Goal: Task Accomplishment & Management: Manage account settings

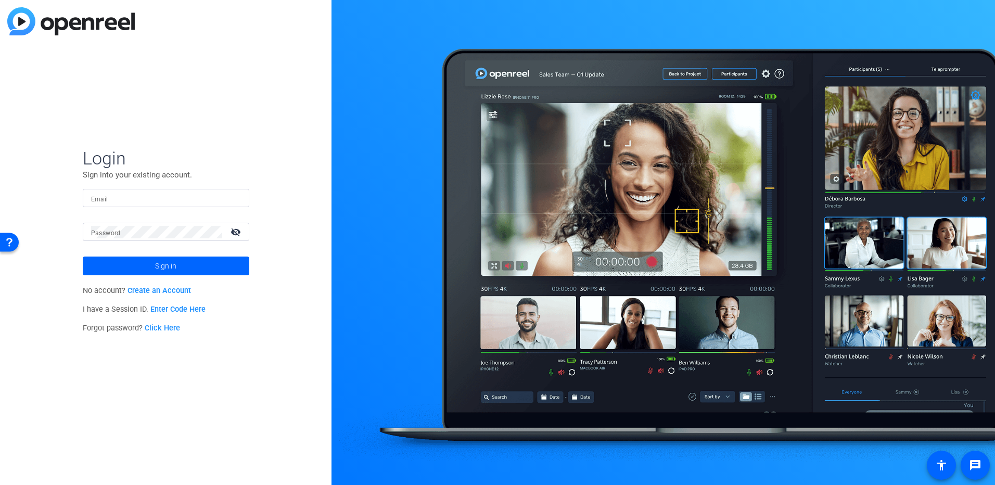
click at [105, 196] on input "Email" at bounding box center [166, 198] width 150 height 12
type input "[PERSON_NAME][EMAIL_ADDRESS][PERSON_NAME][DOMAIN_NAME]"
click at [238, 233] on mat-icon "visibility_off" at bounding box center [236, 231] width 25 height 15
click at [152, 266] on span at bounding box center [166, 265] width 167 height 25
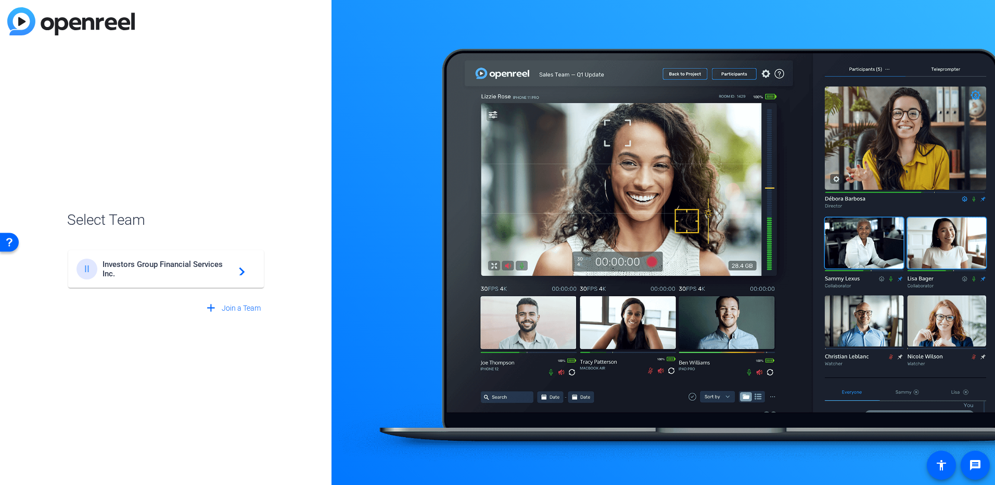
click at [241, 274] on mat-icon "navigate_next" at bounding box center [239, 269] width 12 height 12
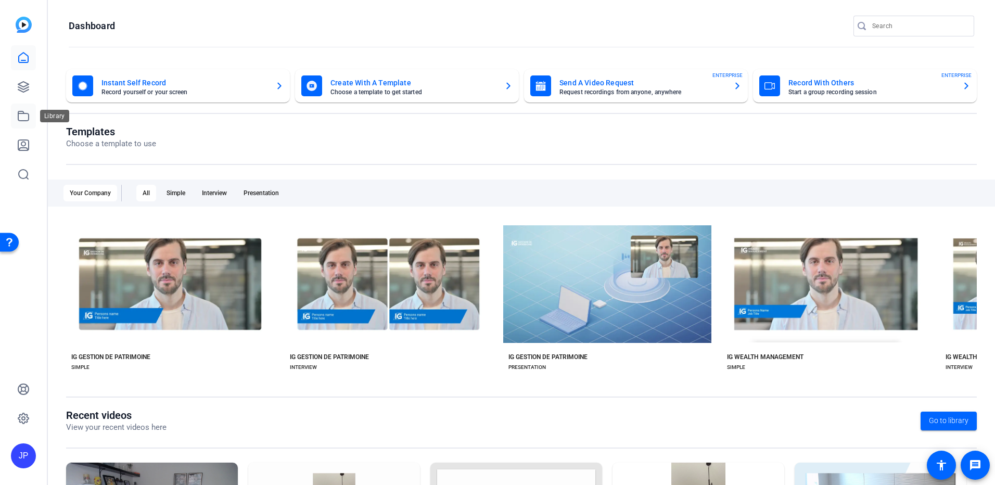
click at [26, 117] on icon at bounding box center [23, 116] width 12 height 12
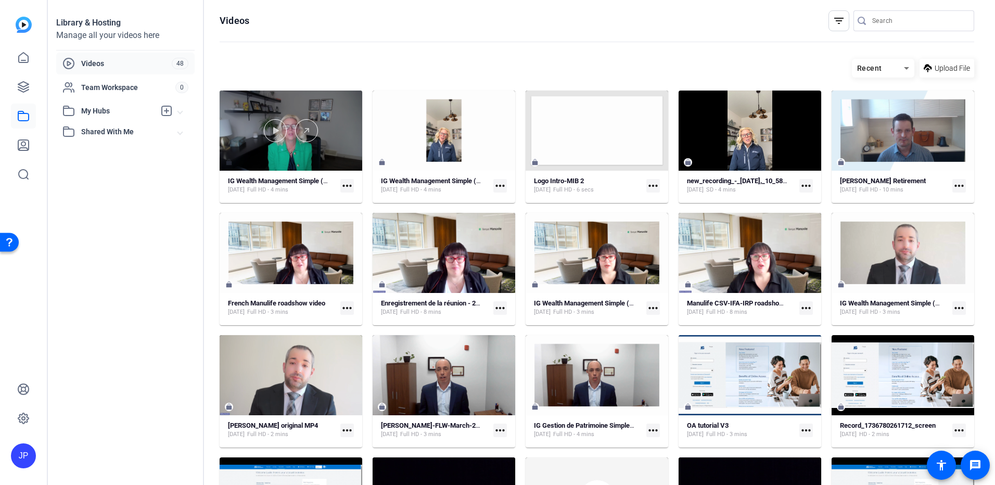
click at [293, 145] on div at bounding box center [291, 131] width 143 height 80
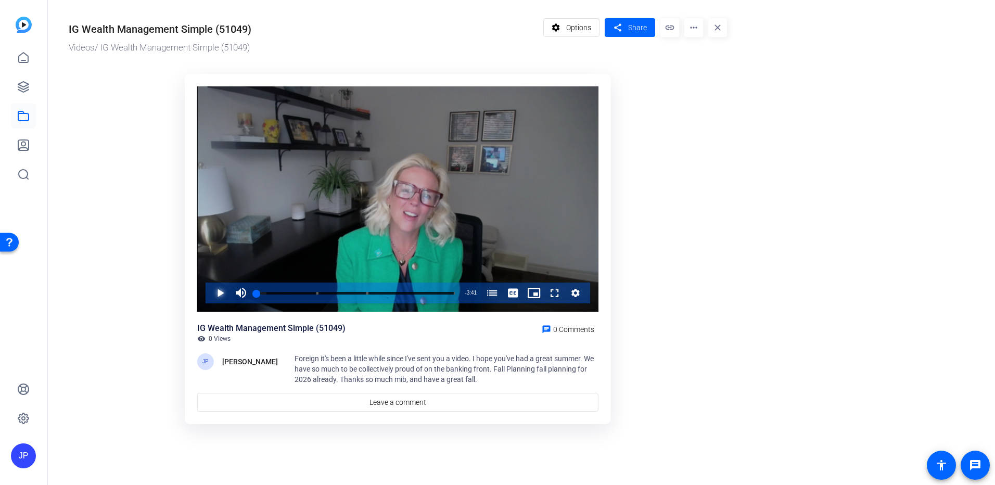
click at [210, 293] on span "Video Player" at bounding box center [210, 293] width 0 height 21
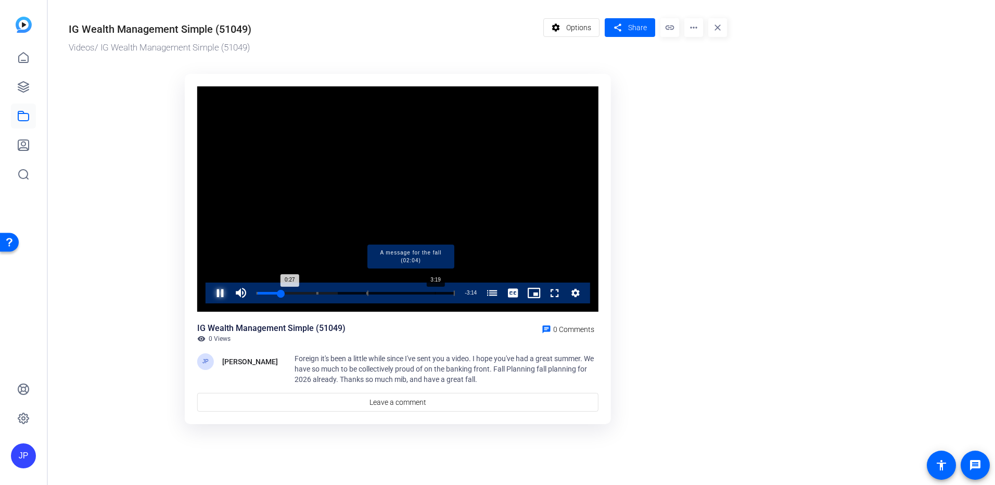
click at [439, 292] on div "Loaded : 41.10% 3:19 0:27 A message for the fall (00:00) A Very Busy Summer (01…" at bounding box center [356, 293] width 198 height 3
click at [700, 29] on mat-icon "more_horiz" at bounding box center [693, 27] width 19 height 19
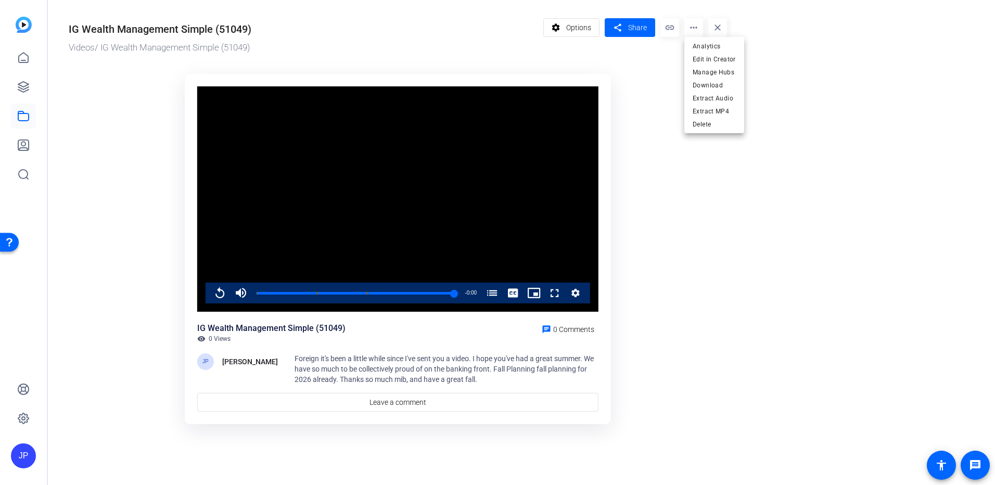
click at [672, 29] on div at bounding box center [497, 242] width 995 height 485
click at [584, 28] on span "Options" at bounding box center [578, 28] width 25 height 20
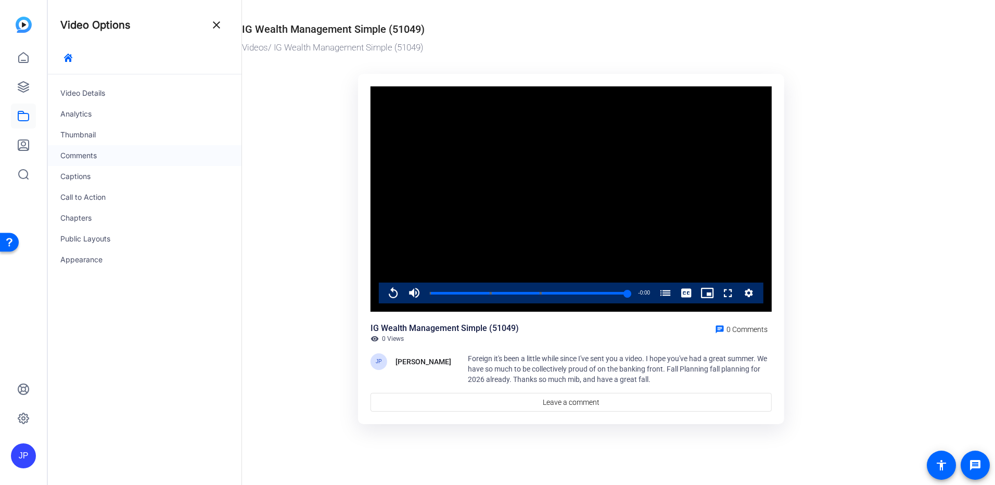
click at [79, 156] on div "Comments" at bounding box center [145, 155] width 194 height 21
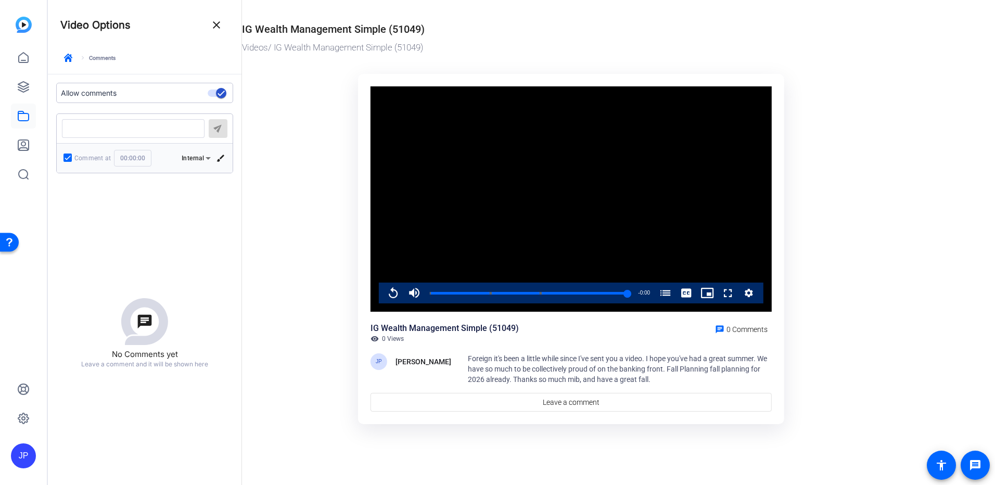
click at [646, 379] on span "Foreign it's been a little while since I've sent you a video. I hope you've had…" at bounding box center [617, 368] width 299 height 29
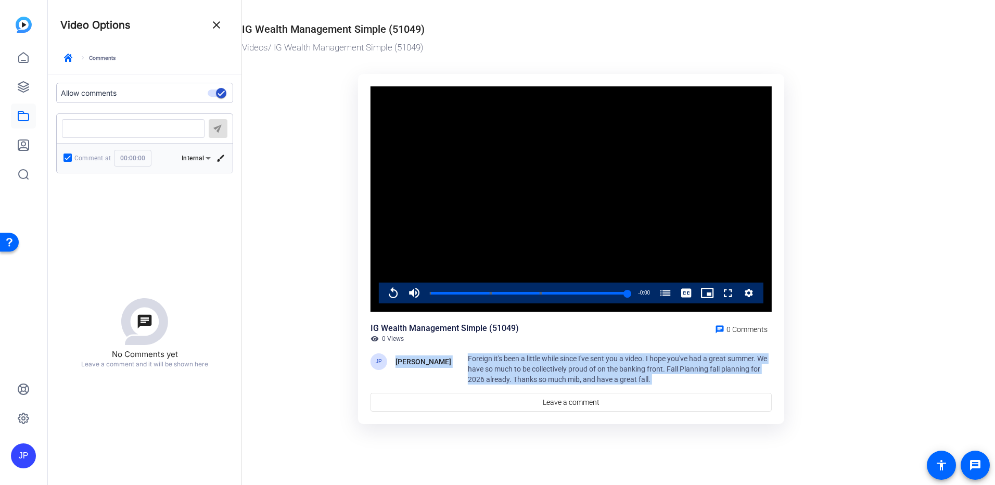
drag, startPoint x: 646, startPoint y: 379, endPoint x: 413, endPoint y: 346, distance: 235.5
click at [413, 346] on div "IG Wealth Management Simple (51049) visibility 0 Views chat 0 Comments JP [PERS…" at bounding box center [571, 367] width 401 height 90
click at [553, 380] on span "Foreign it's been a little while since I've sent you a video. I hope you've had…" at bounding box center [617, 368] width 299 height 29
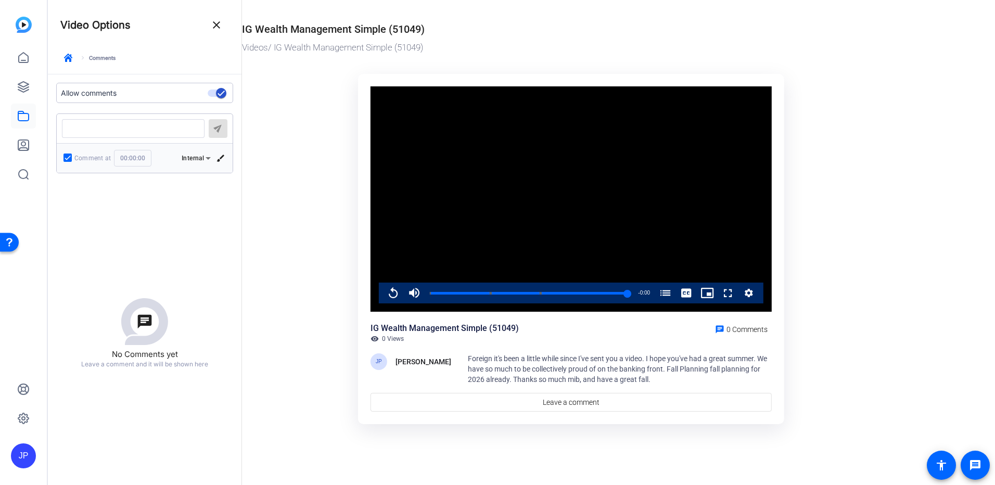
drag, startPoint x: 552, startPoint y: 368, endPoint x: 305, endPoint y: 323, distance: 250.7
click at [306, 324] on ktd-grid "Video Player is loading. Play Video Replay Mute Current Time 3:41 / Duration 3:…" at bounding box center [571, 250] width 658 height 364
click at [218, 22] on mat-icon "close" at bounding box center [216, 25] width 12 height 12
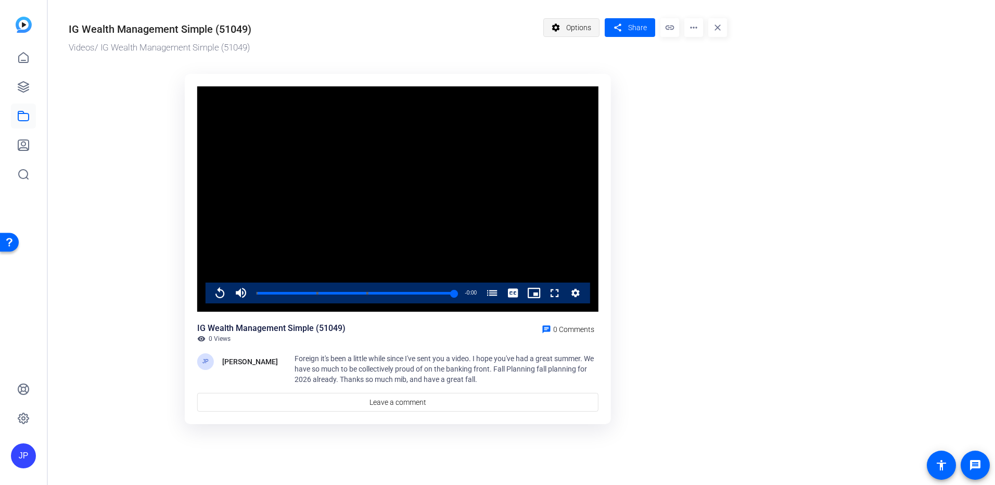
click at [583, 23] on span "Options" at bounding box center [578, 28] width 25 height 20
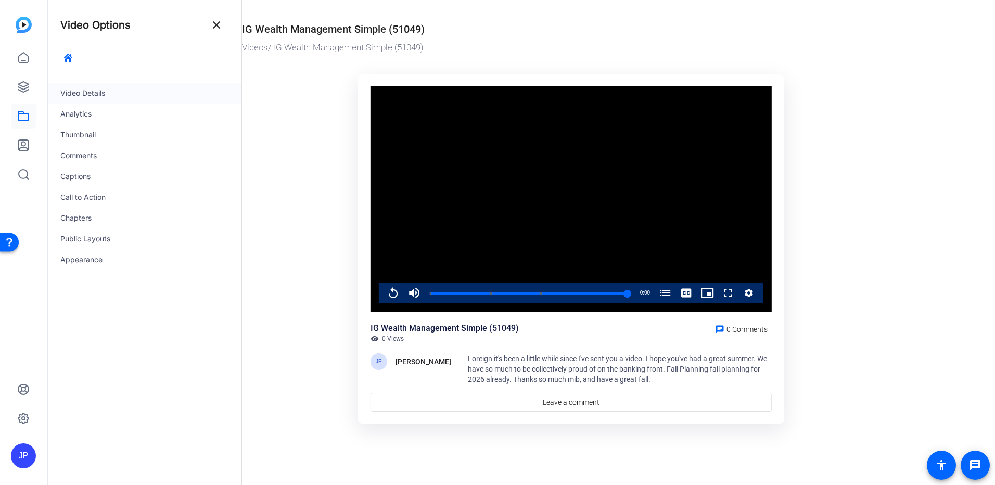
click at [96, 96] on div "Video Details" at bounding box center [145, 93] width 194 height 21
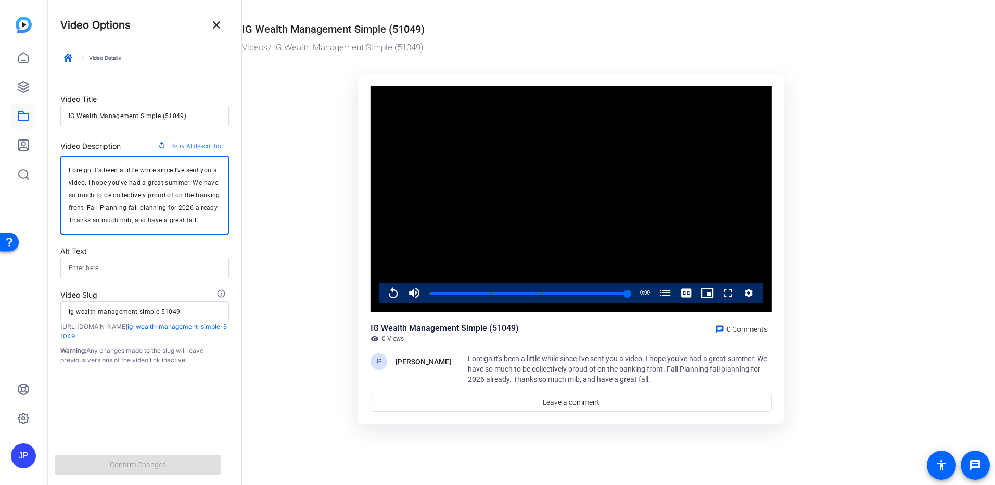
drag, startPoint x: 200, startPoint y: 220, endPoint x: 58, endPoint y: 168, distance: 151.8
click at [58, 168] on form "Video Title IG Wealth Management Simple (51049) Video Description replay Retry …" at bounding box center [145, 219] width 194 height 290
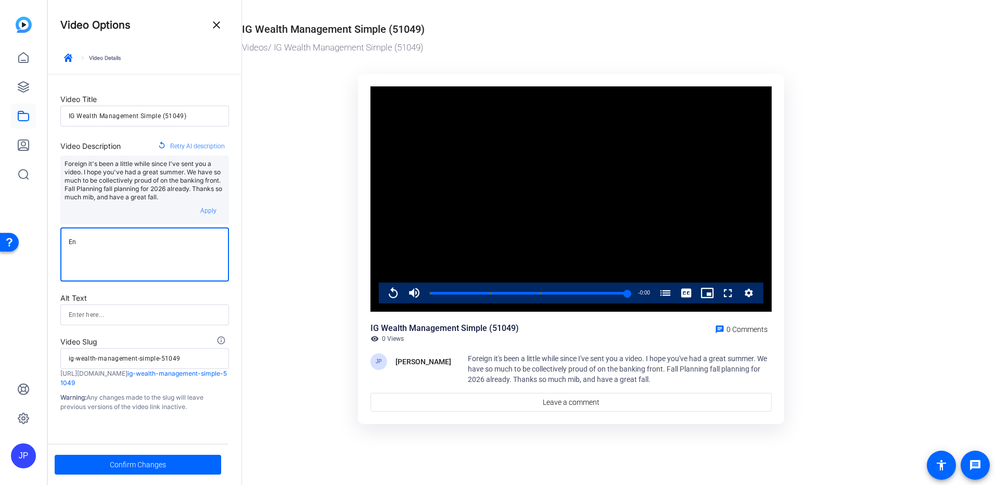
type textarea "E"
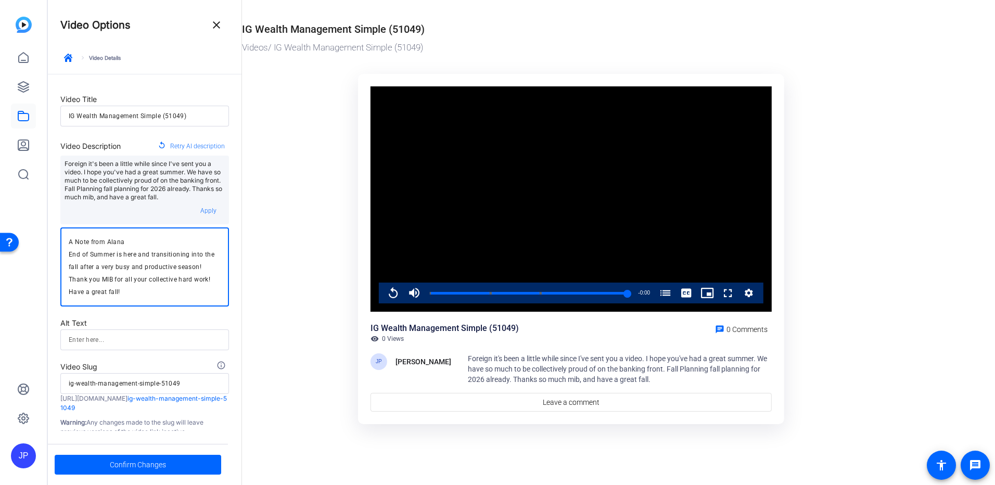
type textarea "A Note from Alana End of Summer is here and transitioning into the fall after a…"
click at [271, 270] on ktd-grid "Video Player is loading. Play Video Replay Mute Current Time 3:41 / Duration 3:…" at bounding box center [571, 250] width 658 height 364
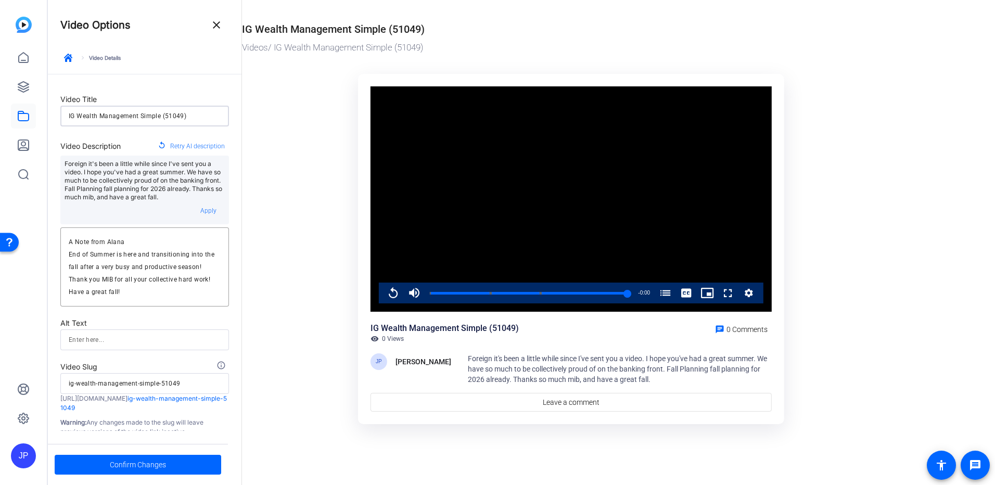
drag, startPoint x: 199, startPoint y: 114, endPoint x: 5, endPoint y: 111, distance: 193.6
click at [5, 111] on mat-sidenav-container "JP Video Options close keyboard_arrow_right Video Details Video Title IG Wealth…" at bounding box center [497, 242] width 995 height 485
type input "S"
type input "s"
type input "Se"
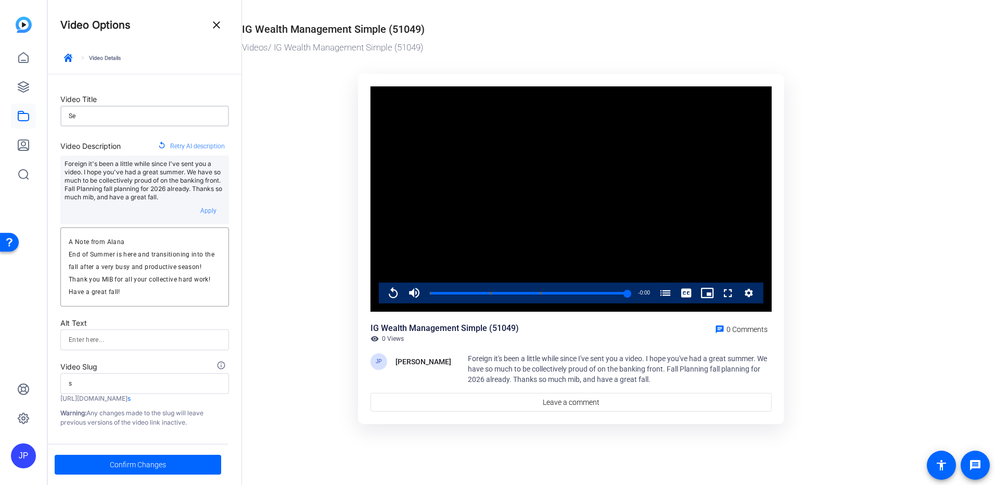
type input "se"
type input "Sea"
type input "sea"
type input "Seas"
type input "seas"
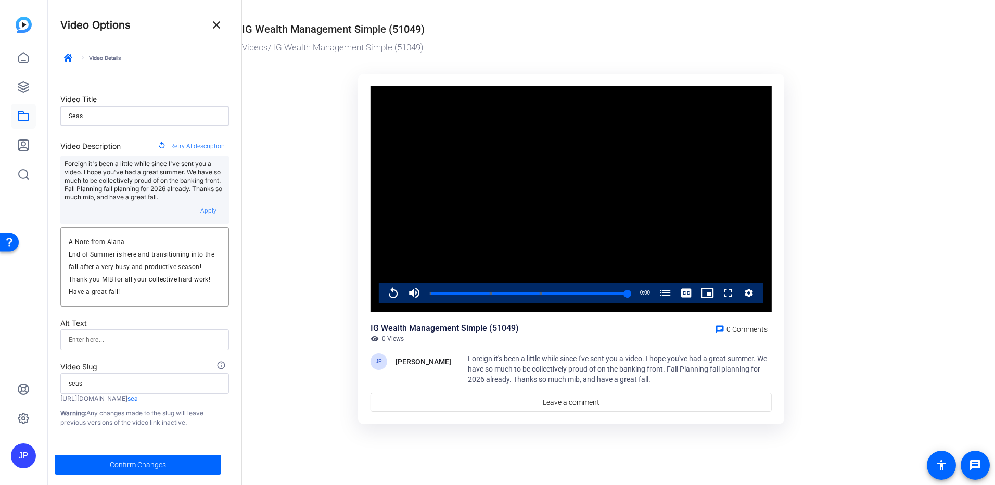
type input "Seaso"
type input "seaso"
type input "Season"
type input "season"
type input "Season"
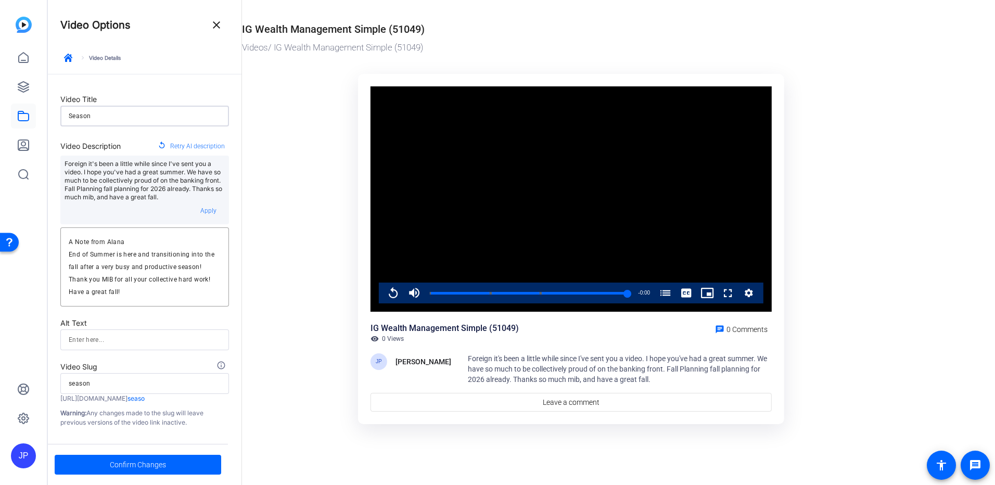
type input "season"
type input "Season S"
type input "season-s"
type input "Season Sh"
type input "season-sh"
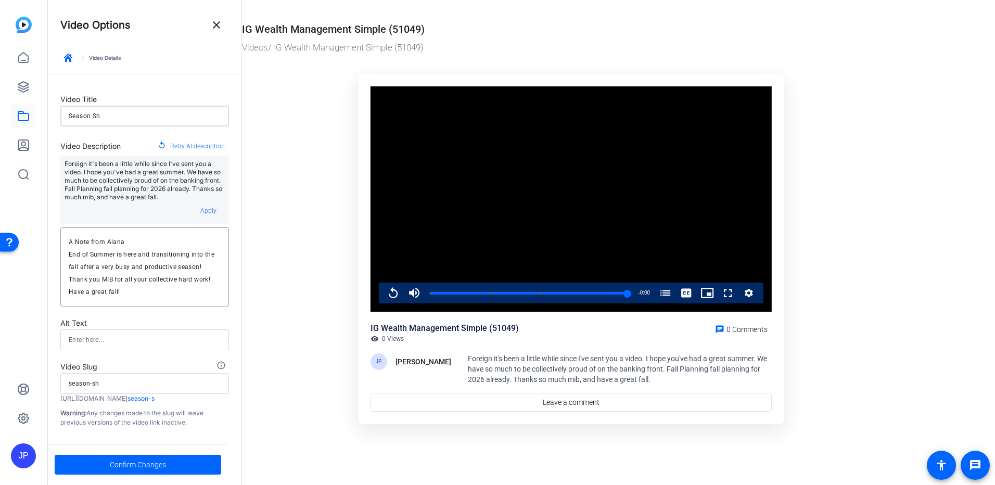
type input "Season Shi"
type input "season-shi"
type input "Season Shif"
type input "season-shif"
type input "Season Shift"
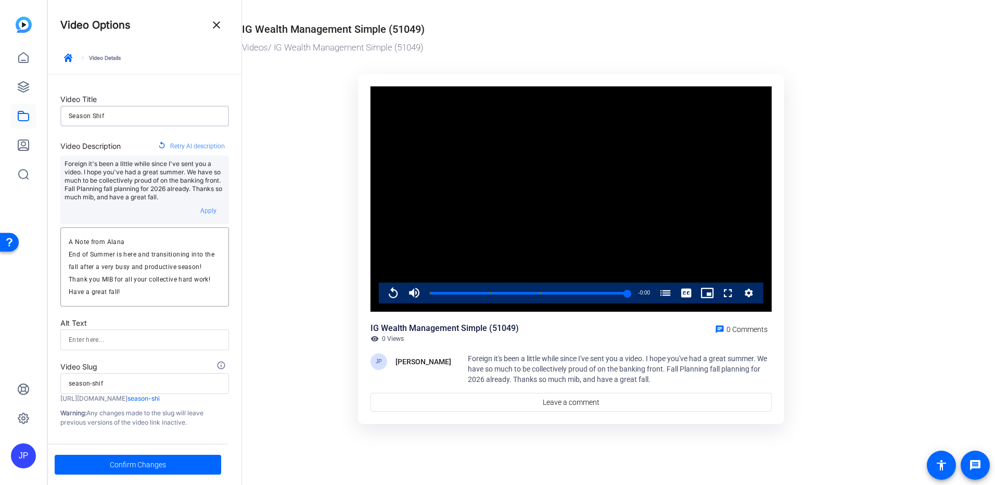
type input "season-shift"
type input "Season Shift:"
type input "season-shift"
type input "Season Shift:"
type input "season-shift"
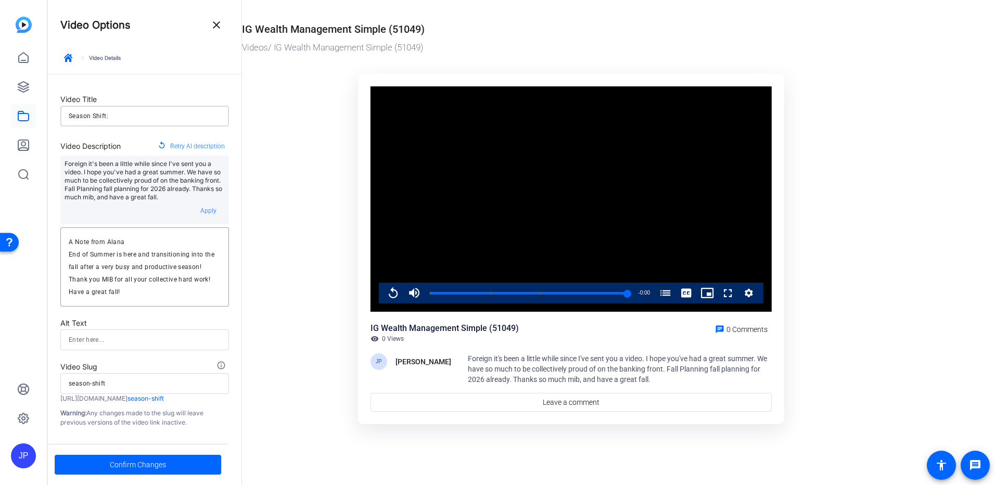
type input "Season Shift: S"
type input "season-shift-s"
type input "Season Shift: Su"
type input "season-shift-su"
type input "Season Shift: Sum"
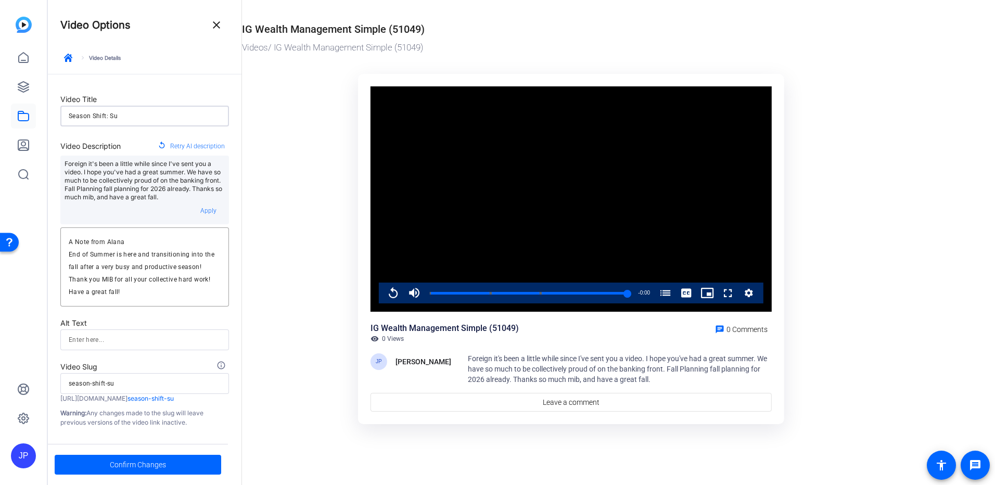
type input "season-shift-sum"
type input "Season Shift: Summ"
type input "season-shift-summ"
type input "Season Shift: Summe"
type input "season-shift-summe"
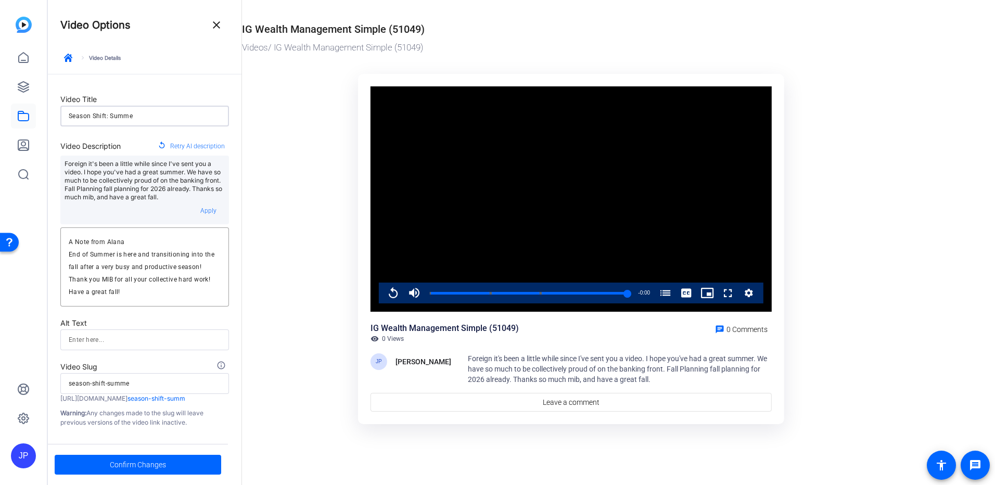
type input "Season Shift: Summer"
type input "season-shift-summer"
type input "Season Shift: Summer"
type input "season-shift-summer"
type input "Season Shift: Summer t"
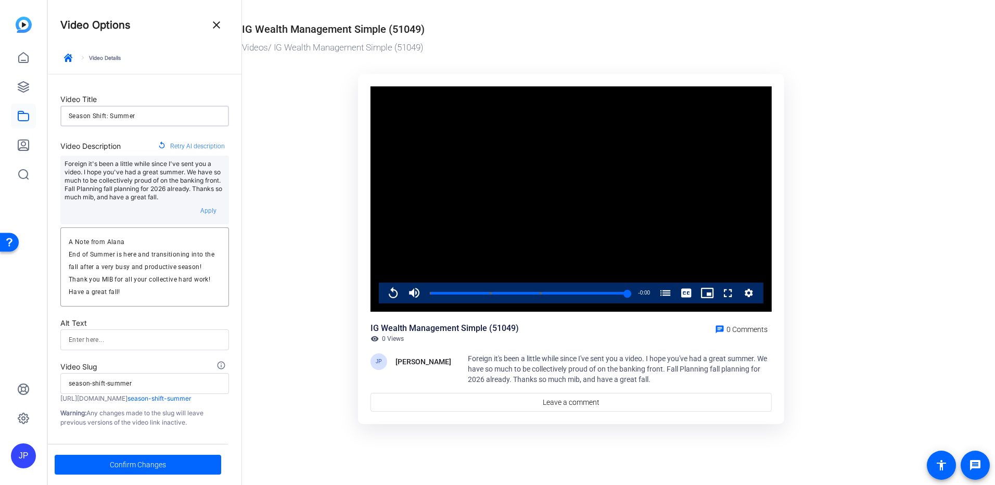
type input "season-shift-summer-t"
type input "Season Shift: Summer to"
type input "season-shift-summer-to"
type input "Season Shift: Summer to"
type input "season-shift-summer-to"
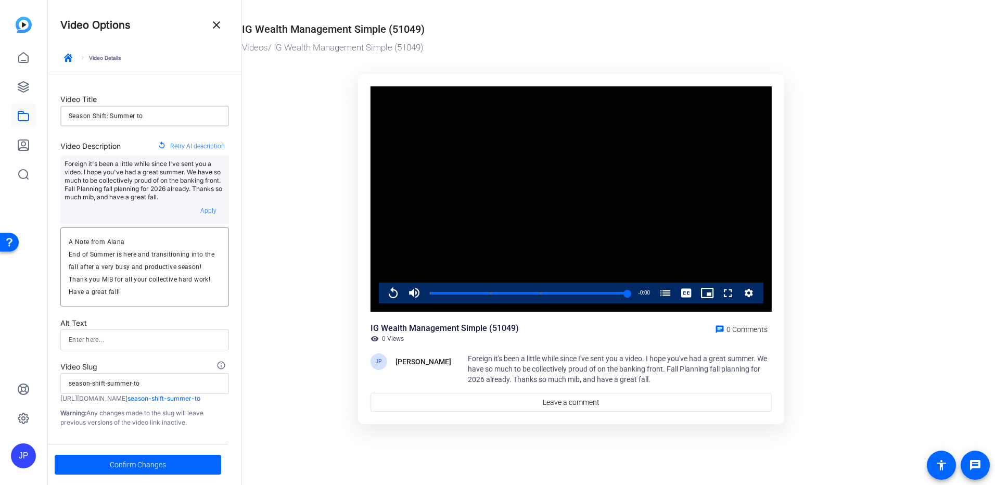
type input "Season Shift: Summer to F"
type input "season-shift-summer-to-f"
type input "Season Shift: Summer to Fa"
type input "season-shift-summer-to-fa"
type input "Season Shift: Summer to Fal"
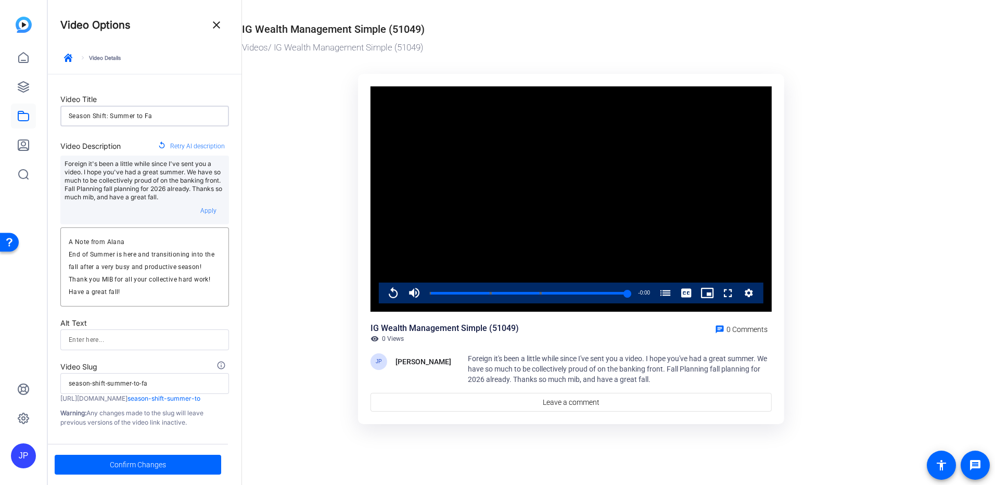
type input "season-shift-summer-to-fal"
type input "Season Shift: Summer to Fall"
type input "season-shift-summer-to-fall"
type input "Season Shift: Summer to Fall"
click at [126, 468] on span "Confirm Changes" at bounding box center [138, 465] width 56 height 20
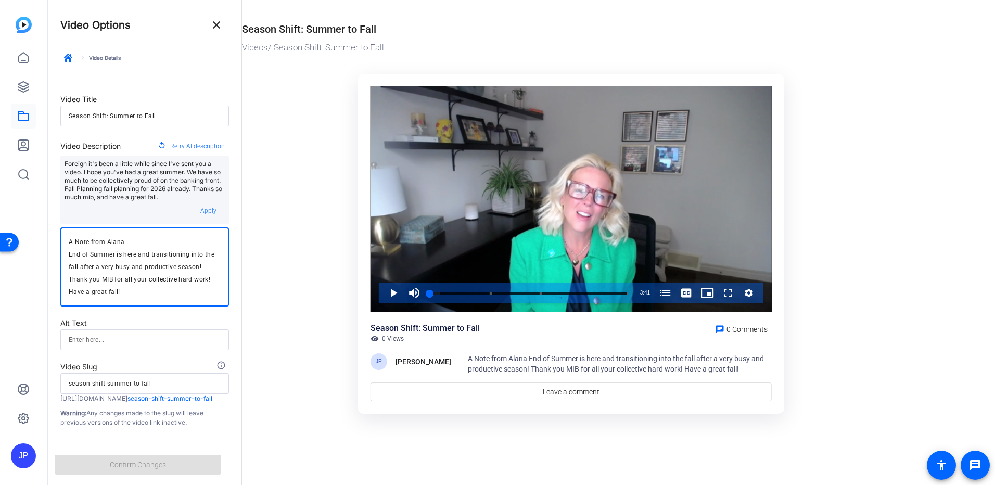
drag, startPoint x: 86, startPoint y: 239, endPoint x: 41, endPoint y: 236, distance: 45.9
click at [41, 236] on mat-sidenav-container "JP Video Options close keyboard_arrow_right Video Details Video Title Season Sh…" at bounding box center [497, 242] width 995 height 485
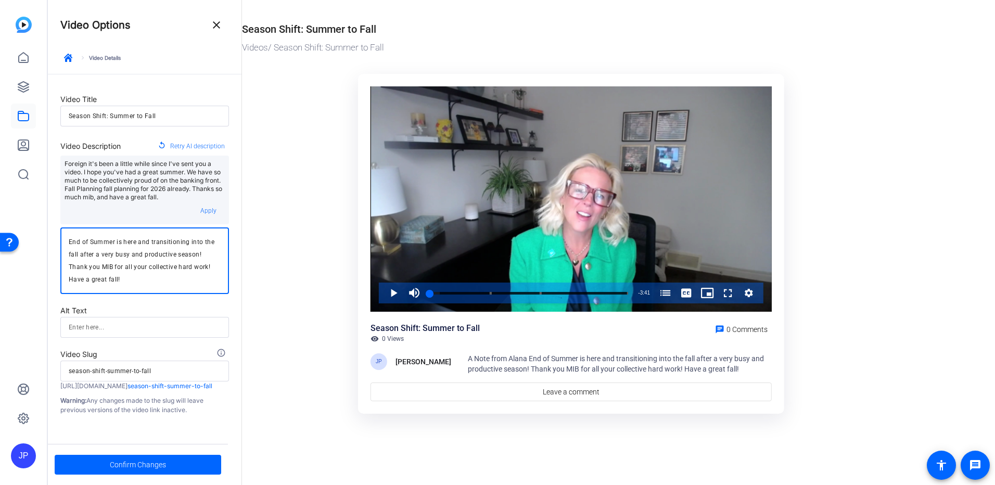
type textarea "End of Summer is here and transitioning into the fall after a very busy and pro…"
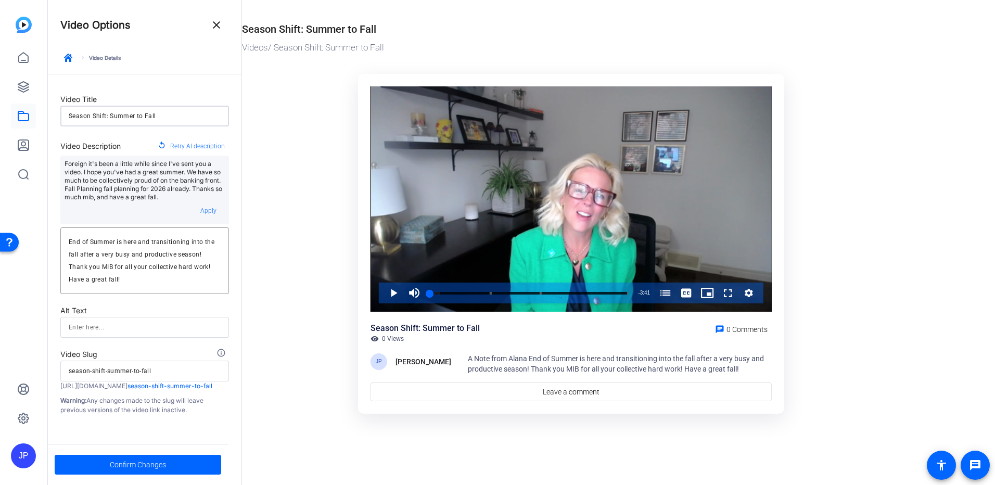
click at [180, 110] on input "Season Shift: Summer to Fall" at bounding box center [145, 116] width 152 height 12
type input "Season Shift: Summer to Fall"
type input "season-shift-summer-to-fall"
type input "Season Shift: Summer to Fall -"
type input "season-shift-summer-to-fall-"
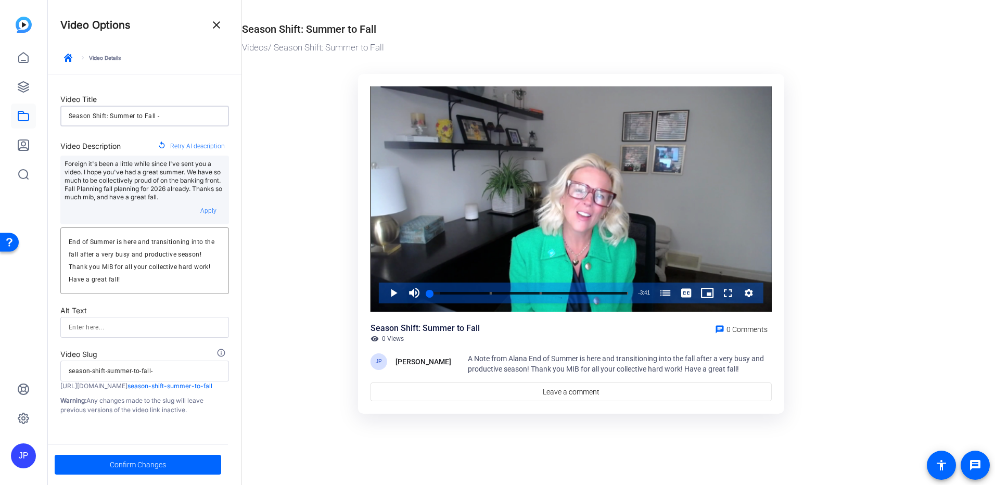
type input "Season Shift: Summer to Fall -"
type input "season-shift-summer-to-fall-"
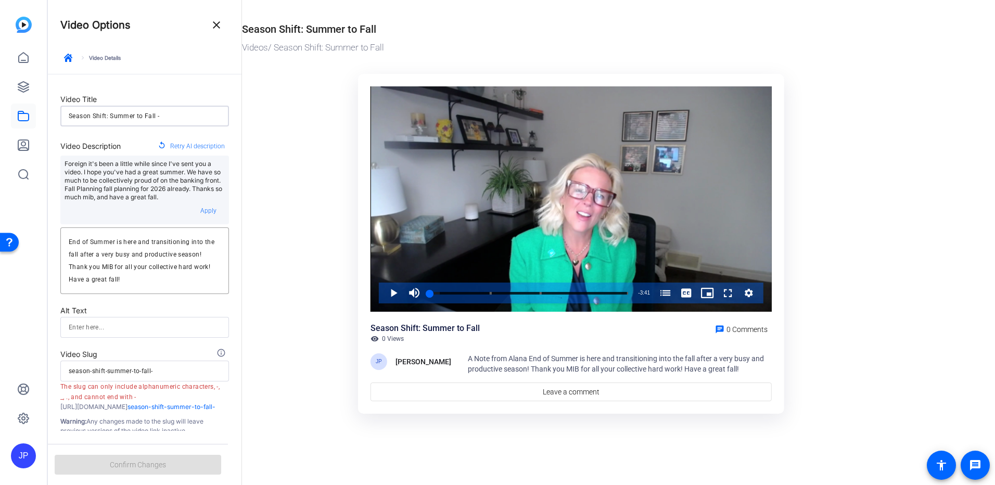
type input "Season Shift: Summer to Fall - A"
type input "season-shift-summer-to-fall-a"
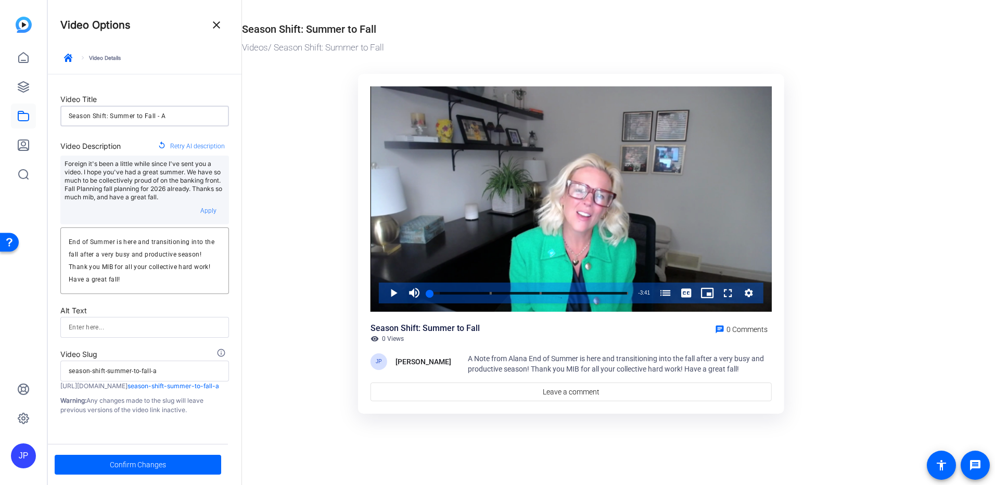
type input "Season Shift: Summer to Fall - A"
type input "season-shift-summer-to-fall-a"
type input "Season Shift: Summer to Fall - A"
type input "season-shift-summer-to-fall-a"
type input "Season Shift: Summer to Fall - A"
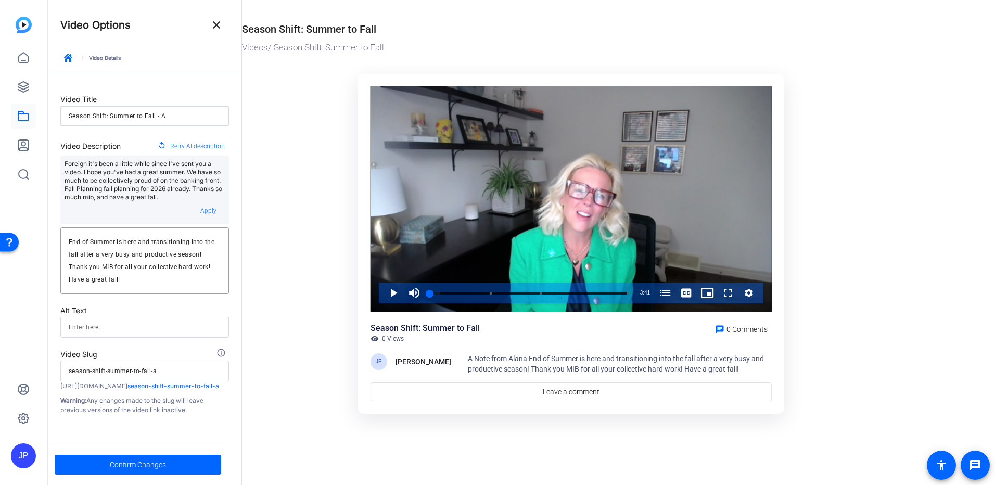
type input "season-shift-summer-to-fall-a"
type input "Season Shift: Summer to Fall - A N"
type input "season-shift-summer-to-fall-a-n"
type input "Season Shift: Summer to Fall - A No"
type input "season-shift-summer-to-fall-a-no"
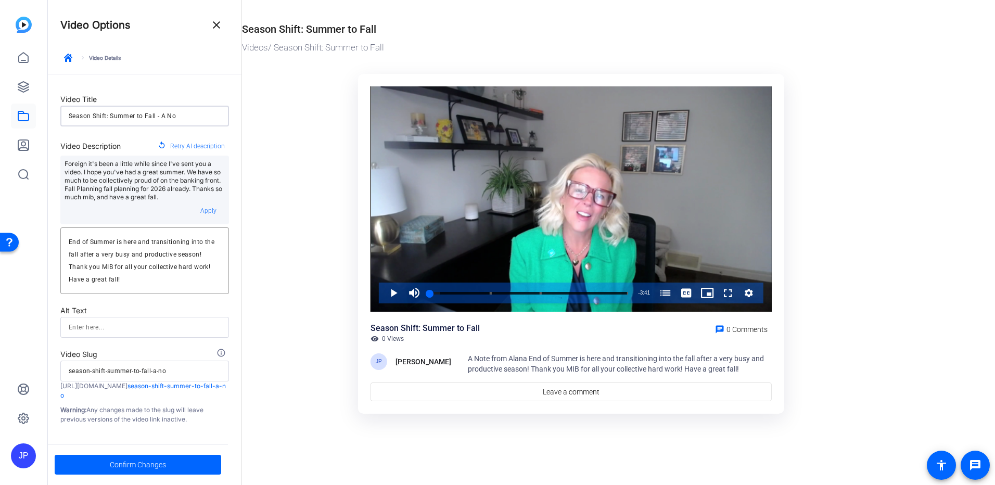
type input "Season Shift: Summer to Fall - A Not"
type input "season-shift-summer-to-fall-a-not"
type input "Season Shift: Summer to Fall - A Note"
type input "season-shift-summer-to-fall-a-note"
type input "Season Shift: Summer to Fall - A Note"
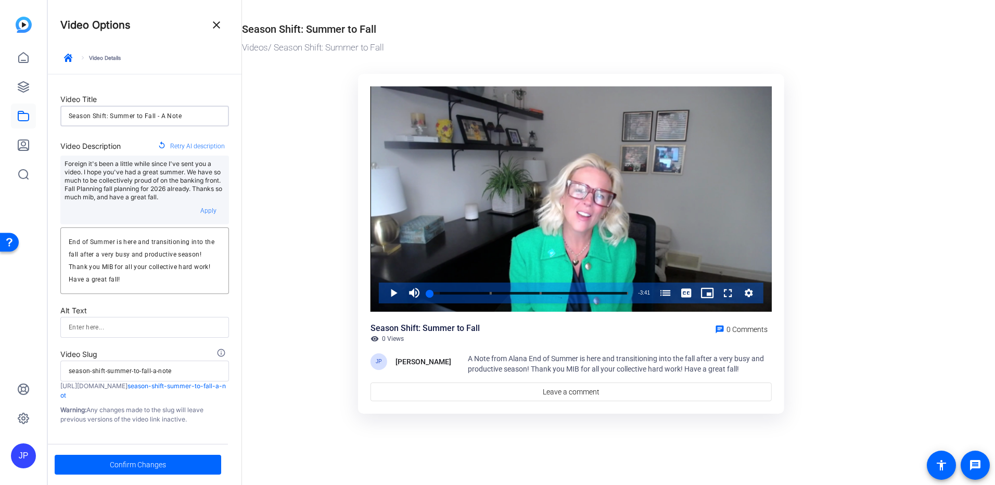
type input "season-shift-summer-to-fall-a-note"
type input "Season Shift: Summer to Fall - A Note f"
type input "season-shift-summer-to-fall-a-note-f"
type input "Season Shift: Summer to Fall - A Note fr"
type input "season-shift-summer-to-fall-a-note-fr"
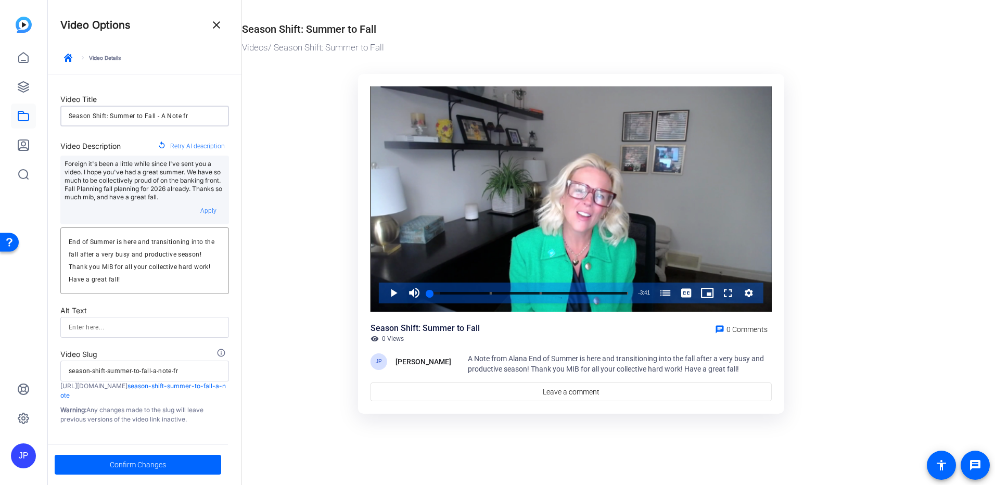
type input "Season Shift: Summer to Fall - A Note fro"
type input "season-shift-summer-to-fall-a-note-fro"
type input "Season Shift: Summer to Fall - A Note from"
type input "season-shift-summer-to-fall-a-note-from"
type input "Season Shift: Summer to Fall - A Note from"
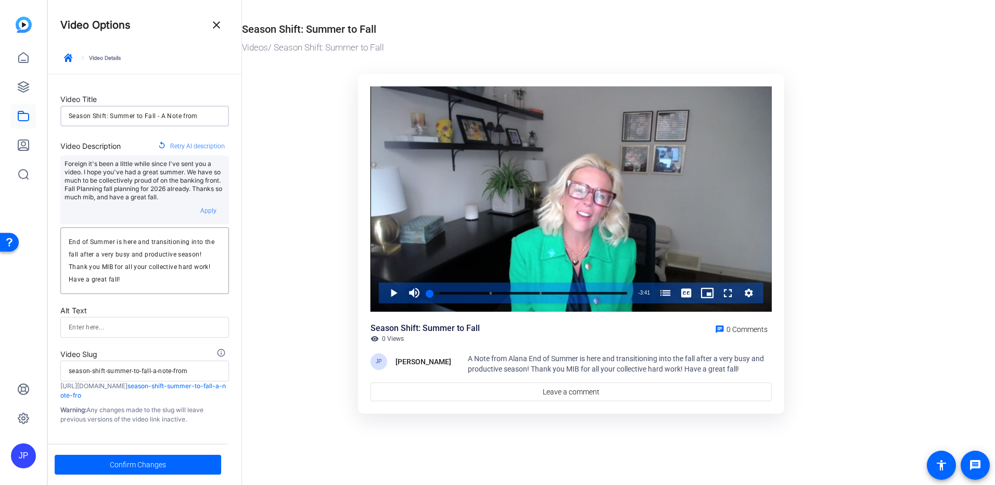
type input "season-shift-summer-to-fall-a-note-from"
type input "Season Shift: Summer to Fall - A Note from A"
type input "season-shift-summer-to-fall-a-note-from-a"
type input "Season Shift: Summer to Fall - A Note from Al"
type input "season-shift-summer-to-fall-a-note-from-al"
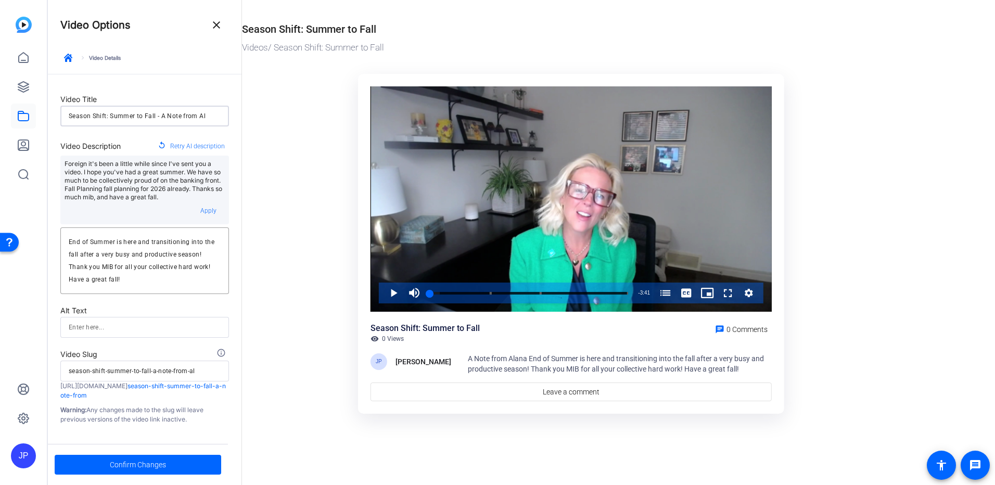
type input "Season Shift: Summer to Fall - A Note from Ala"
type input "season-shift-summer-to-fall-a-note-from-ala"
type input "Season Shift: Summer to Fall - A Note from [PERSON_NAME]"
type input "season-shift-summer-to-fall-a-note-from-[PERSON_NAME]"
type input "Season Shift: Summer to Fall - A Note from [PERSON_NAME]"
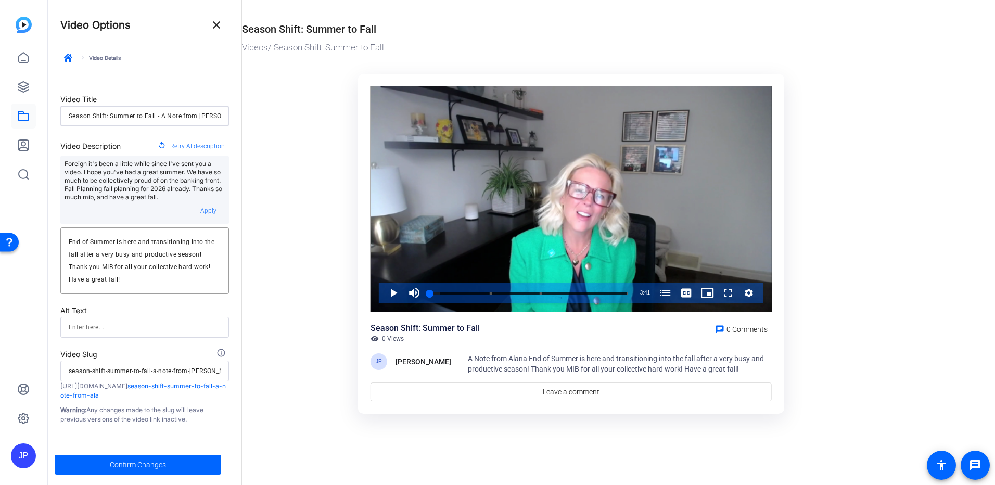
type input "season-shift-summer-to-fall-a-note-from-alana"
type input "Season Shift: Summer to Fall - A Note from [PERSON_NAME]"
click at [138, 464] on span "Confirm Changes" at bounding box center [138, 465] width 56 height 20
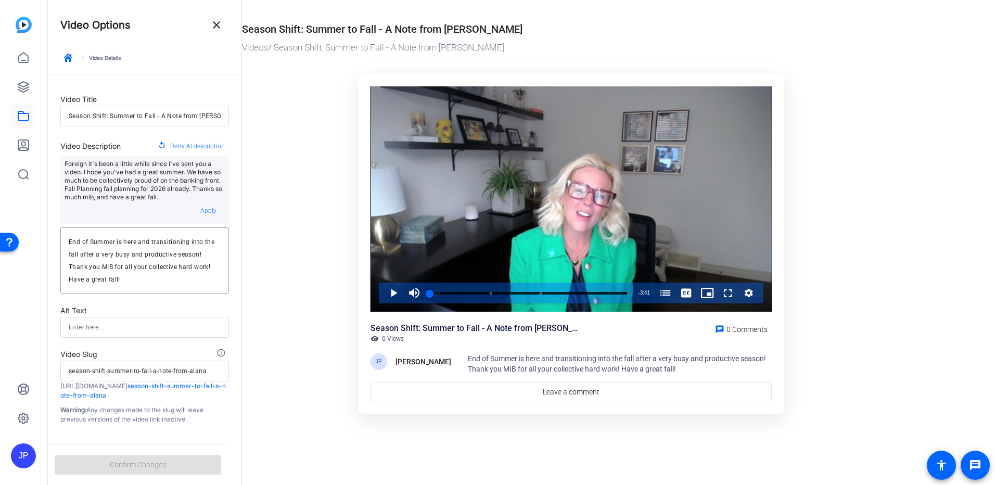
click at [218, 26] on mat-icon "close" at bounding box center [216, 25] width 12 height 12
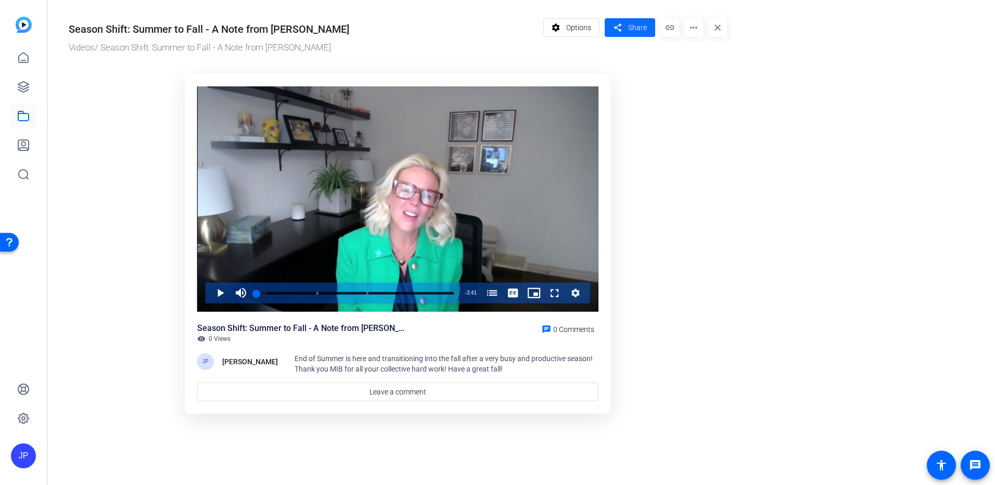
click at [627, 30] on span at bounding box center [630, 27] width 50 height 25
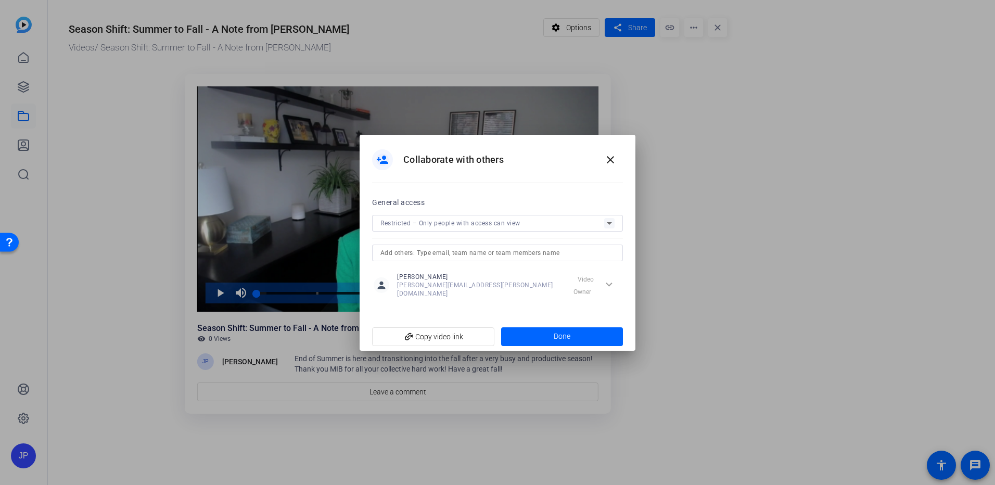
click at [611, 224] on icon at bounding box center [609, 223] width 12 height 12
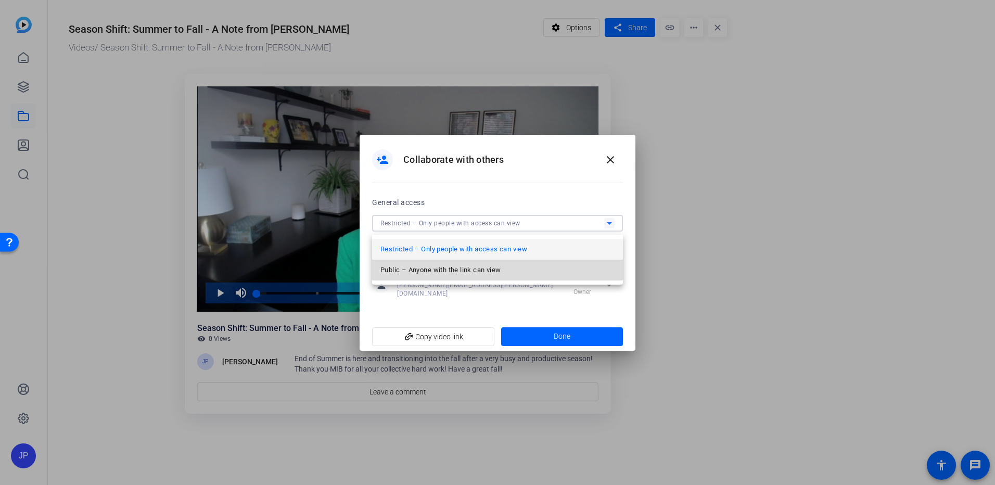
click at [482, 267] on span "Public – Anyone with the link can view" at bounding box center [440, 270] width 120 height 12
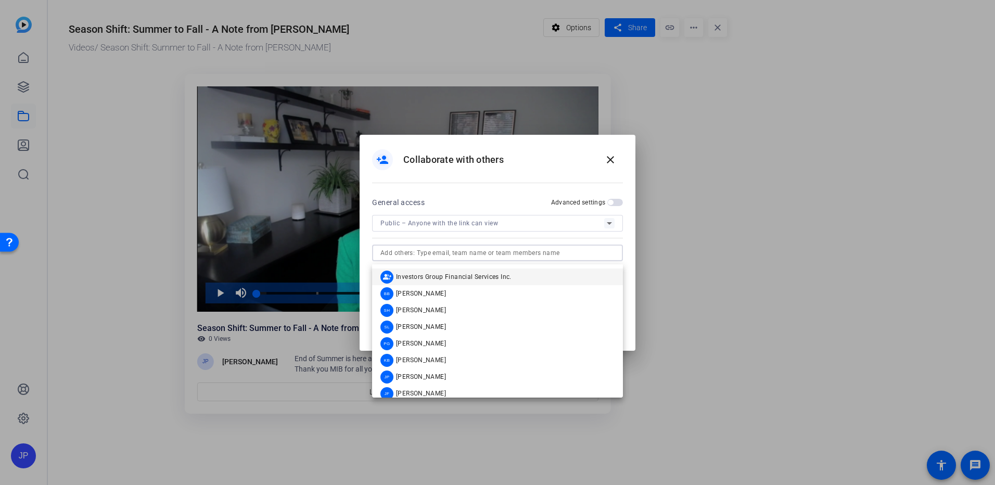
click at [442, 259] on input "text" at bounding box center [497, 253] width 234 height 12
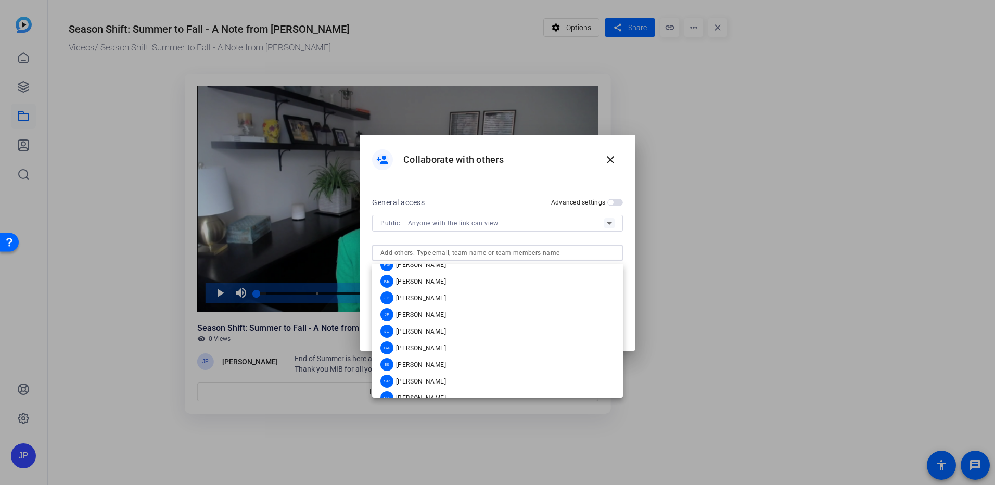
scroll to position [92, 0]
click at [713, 287] on div at bounding box center [497, 242] width 995 height 485
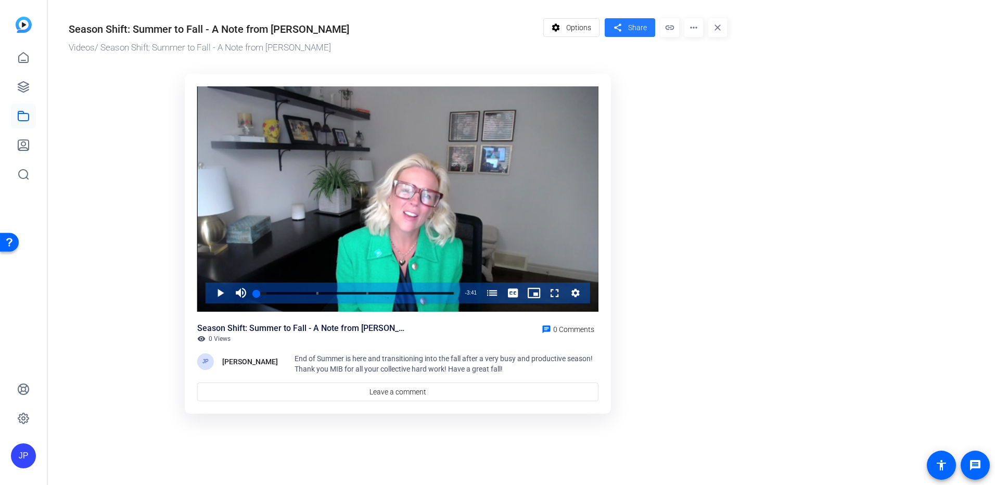
click at [629, 28] on span "Share" at bounding box center [637, 27] width 19 height 11
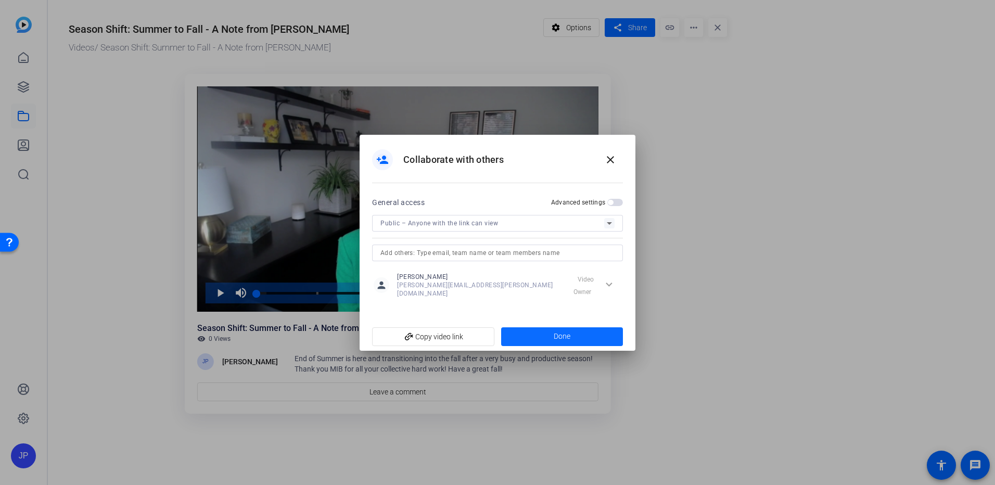
click at [550, 337] on span at bounding box center [562, 336] width 122 height 25
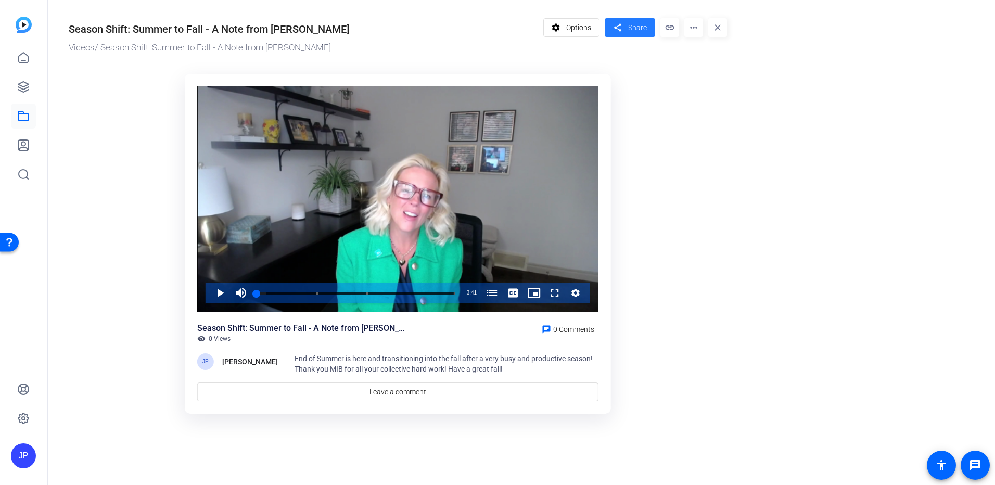
click at [626, 31] on span at bounding box center [630, 27] width 50 height 25
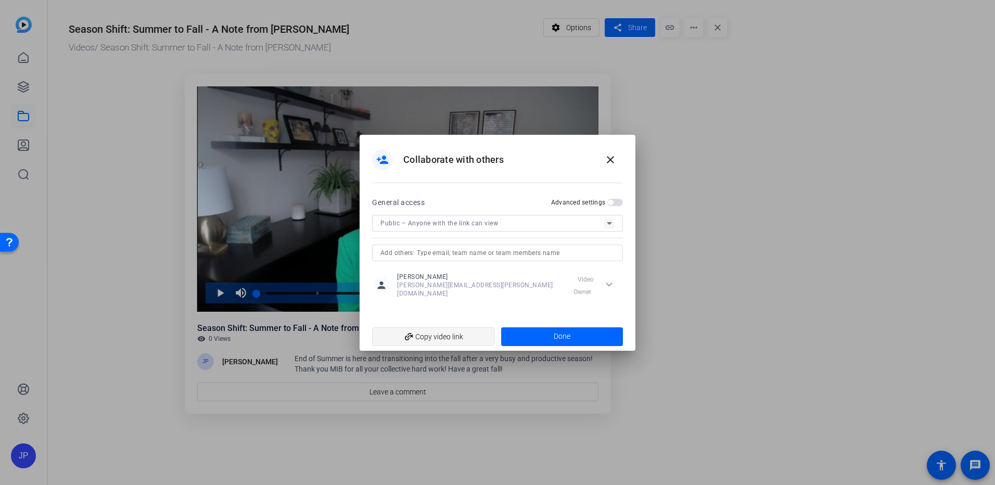
click at [427, 333] on span "add_link Copy video link" at bounding box center [433, 337] width 106 height 20
click at [569, 331] on span "Done" at bounding box center [562, 336] width 17 height 11
